Goal: Information Seeking & Learning: Learn about a topic

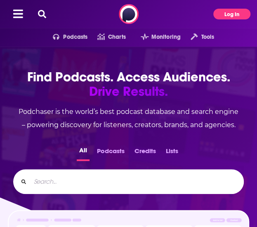
click at [227, 15] on button "Log In" at bounding box center [231, 14] width 37 height 11
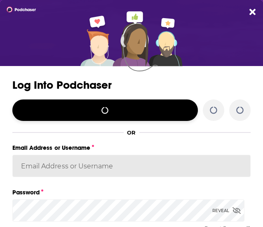
type input "eva.[PERSON_NAME]"
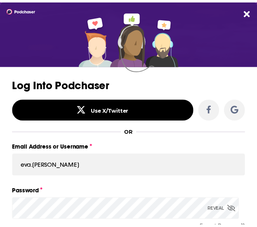
scroll to position [97, 0]
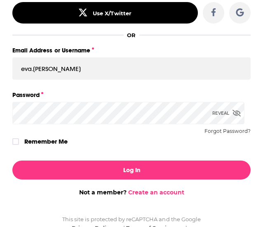
click at [97, 157] on div "Log In Not a member? Create an account" at bounding box center [131, 181] width 263 height 54
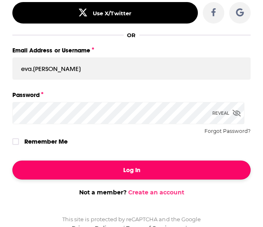
click at [84, 166] on button "Log In" at bounding box center [131, 169] width 238 height 19
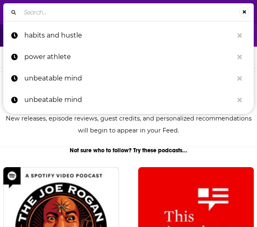
click at [124, 14] on input "Search..." at bounding box center [129, 12] width 219 height 13
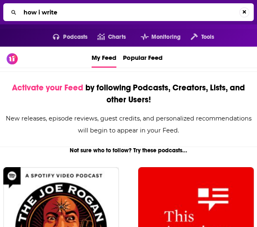
type input "how i write"
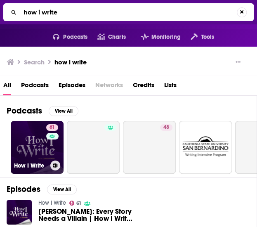
click at [26, 148] on link "61 How I Write" at bounding box center [37, 147] width 53 height 53
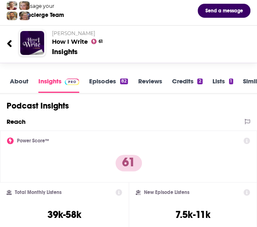
scroll to position [44, 0]
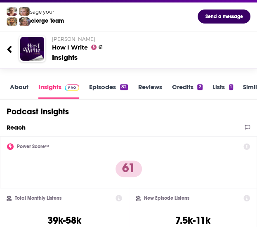
click at [96, 97] on link "Episodes 82" at bounding box center [108, 91] width 39 height 16
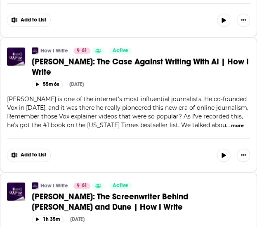
scroll to position [1635, 0]
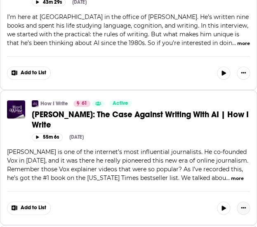
click at [247, 201] on button "Show More Button" at bounding box center [243, 207] width 13 height 13
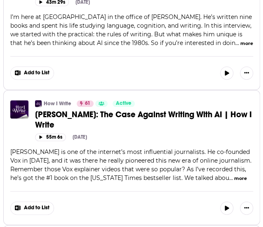
scroll to position [0, 0]
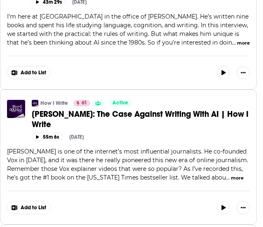
click at [256, 9] on div "View Episode Add to List Bookmark Episode Mark As Listened Rate Episode Share A…" at bounding box center [131, 113] width 263 height 227
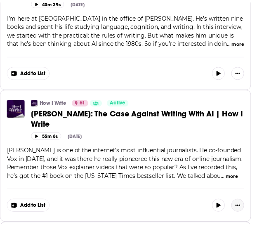
scroll to position [1635, 0]
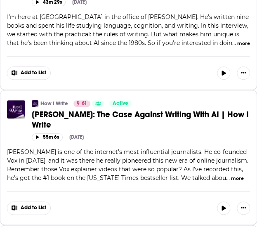
click at [114, 133] on div "55m 6s [DATE]" at bounding box center [141, 137] width 218 height 8
click at [124, 109] on span "[PERSON_NAME]: The Case Against Writing With AI | How I Write" at bounding box center [140, 119] width 217 height 21
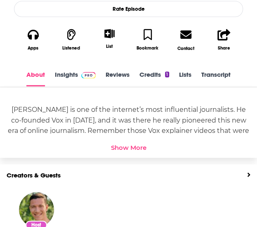
scroll to position [270, 0]
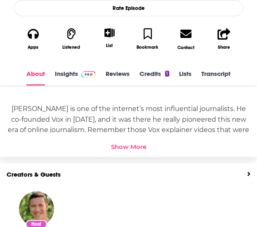
click at [62, 71] on link "Insights" at bounding box center [75, 78] width 41 height 16
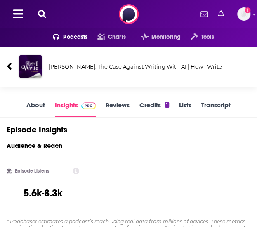
click at [42, 12] on icon at bounding box center [42, 14] width 8 height 8
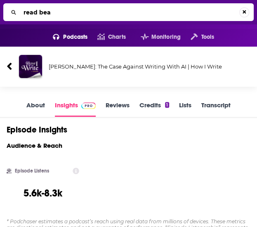
type input "read beat"
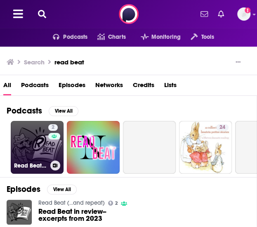
click at [32, 150] on link "2 Read Beat (...and repeat)" at bounding box center [37, 147] width 53 height 53
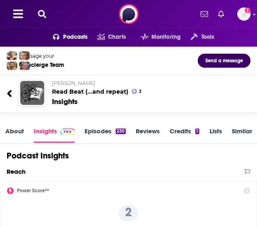
click at [98, 129] on link "Episodes 230" at bounding box center [105, 135] width 41 height 16
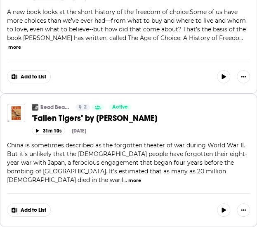
scroll to position [608, 0]
